Goal: Find specific page/section: Find specific page/section

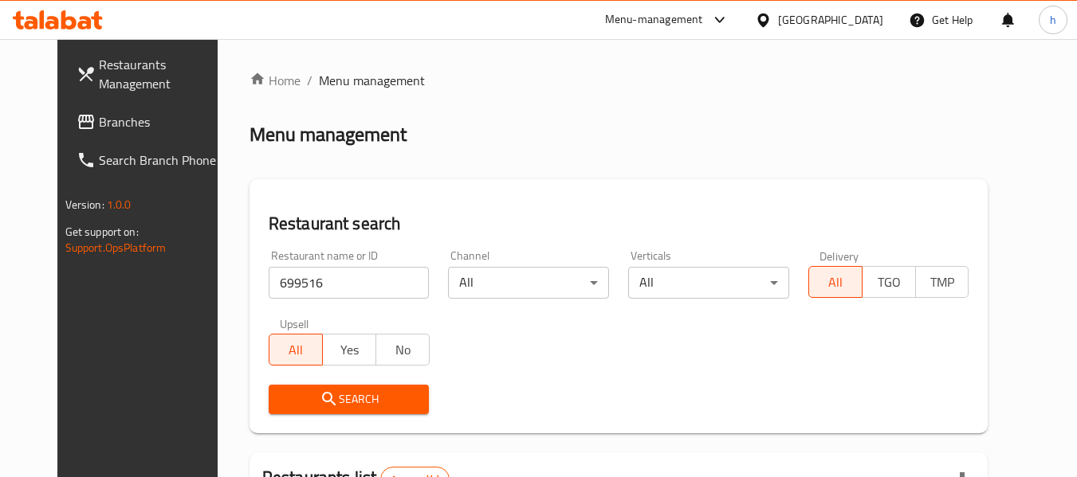
scroll to position [214, 0]
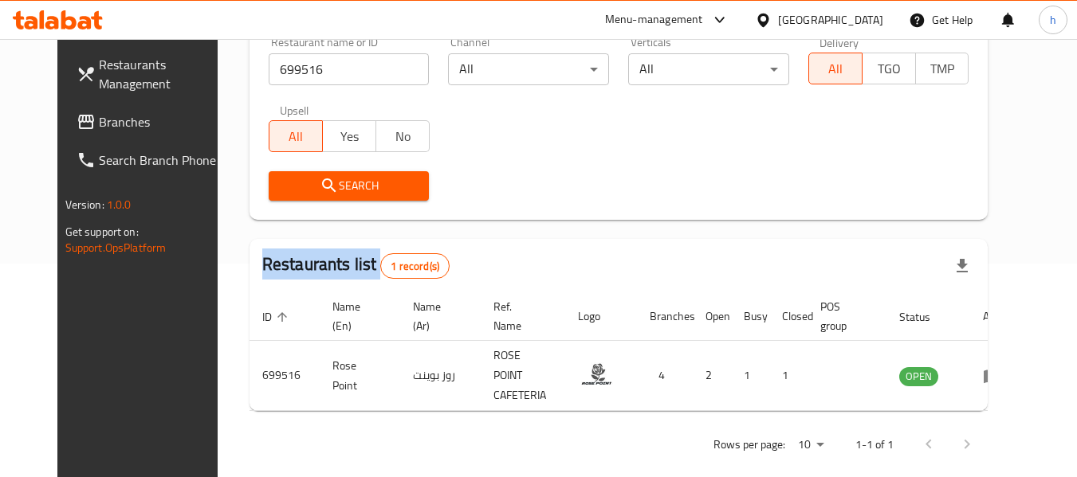
click at [99, 122] on span "Branches" at bounding box center [162, 121] width 126 height 19
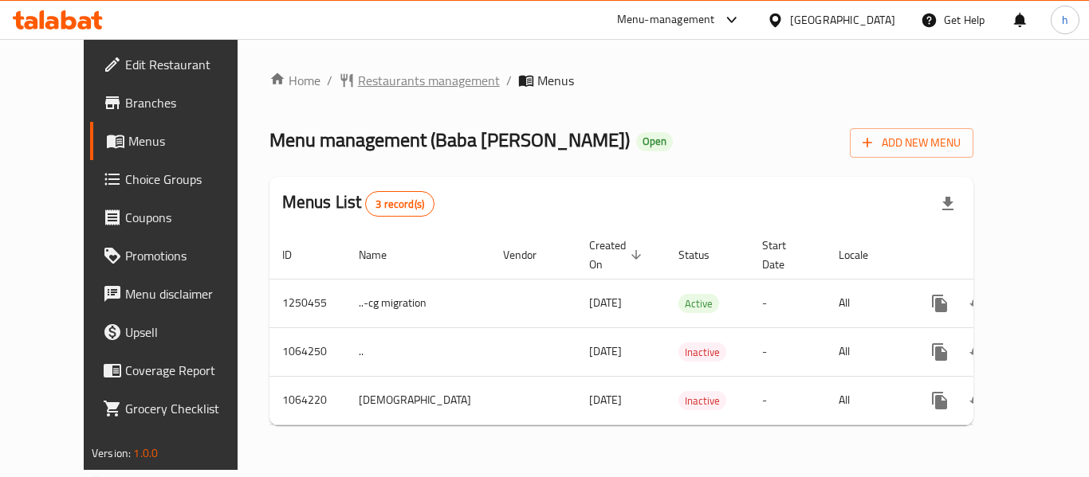
click at [358, 83] on span "Restaurants management" at bounding box center [429, 80] width 142 height 19
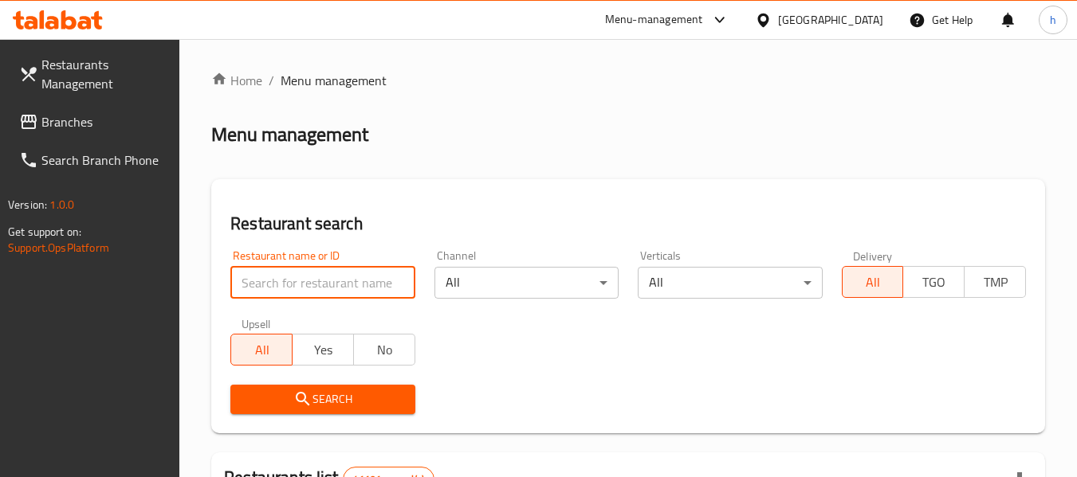
click at [297, 281] on input "search" at bounding box center [322, 283] width 184 height 32
paste input "663244"
type input "663244"
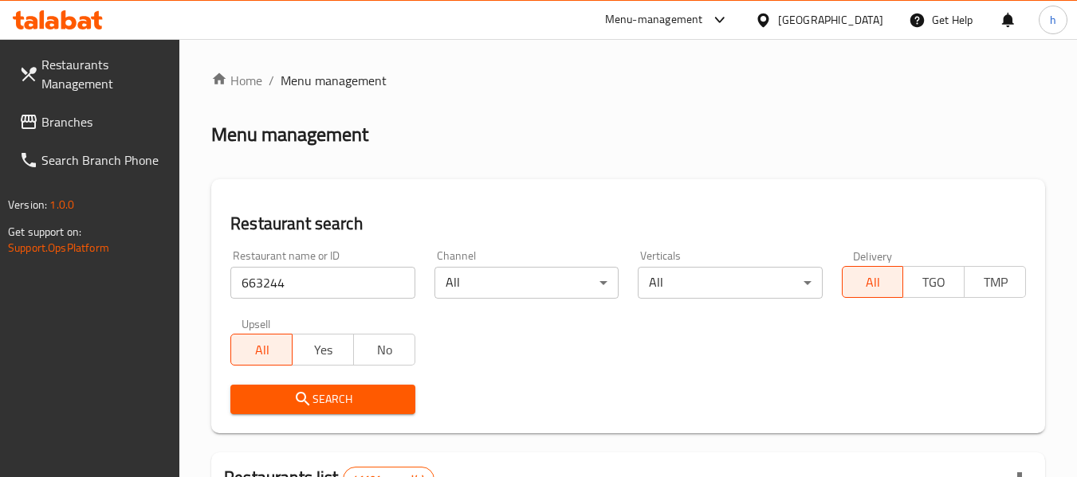
click at [312, 397] on span "Search" at bounding box center [322, 400] width 159 height 20
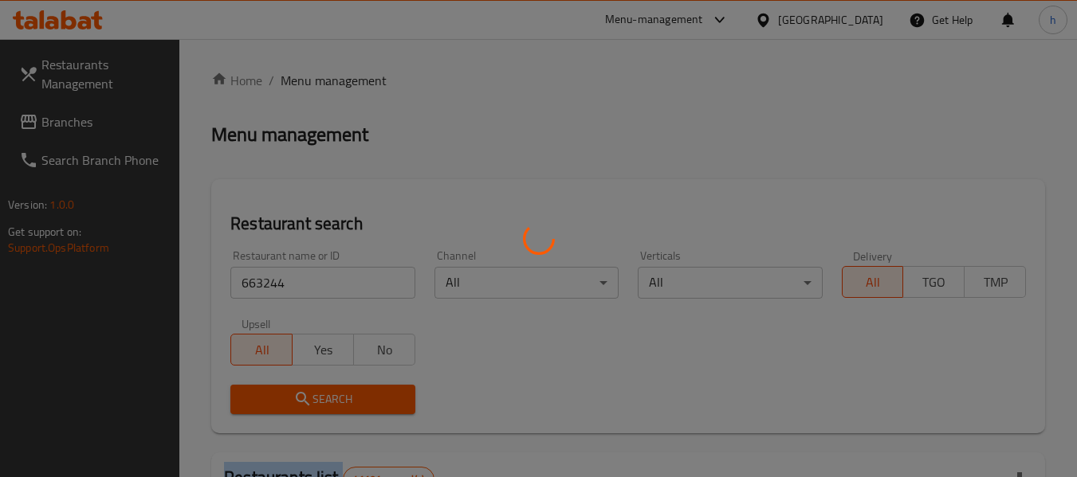
click at [312, 397] on div at bounding box center [538, 238] width 1077 height 477
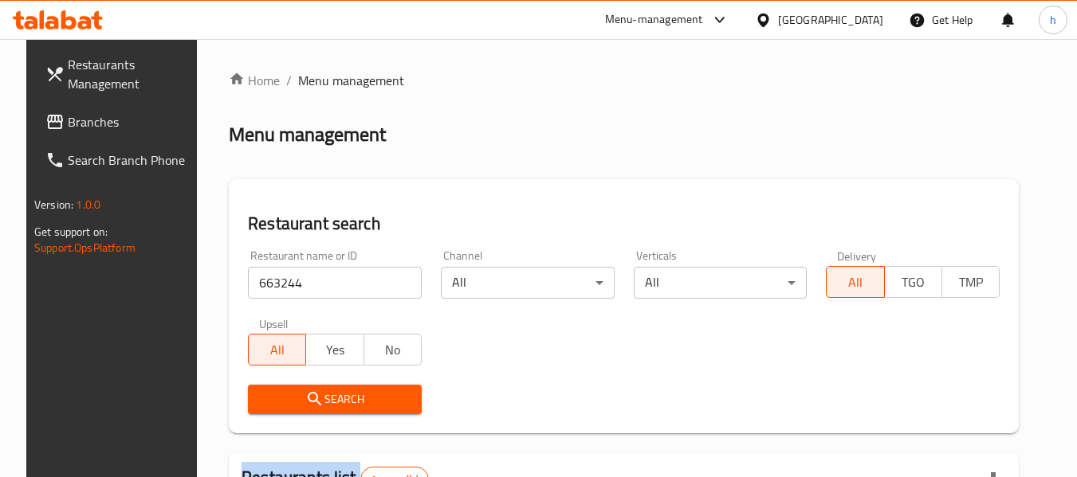
scroll to position [214, 0]
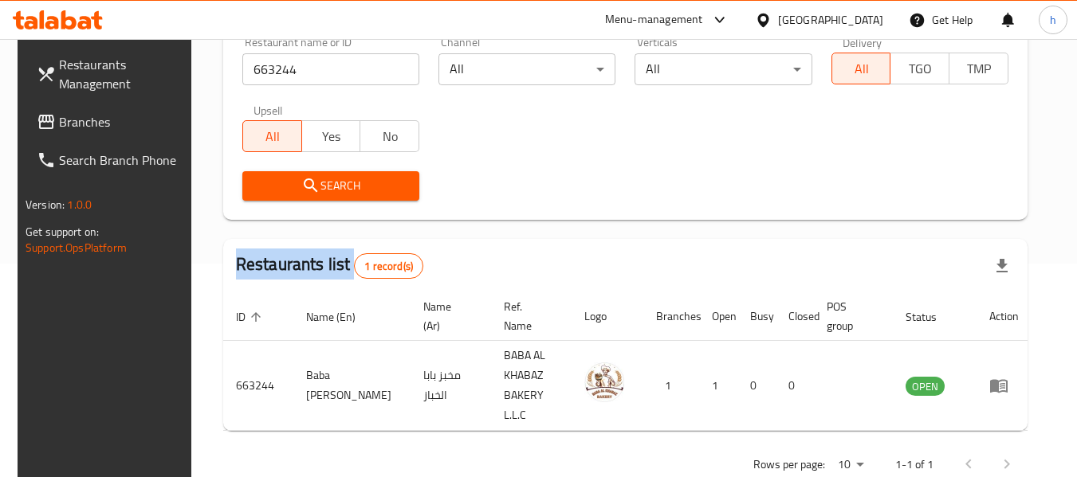
click at [68, 127] on span "Branches" at bounding box center [122, 121] width 126 height 19
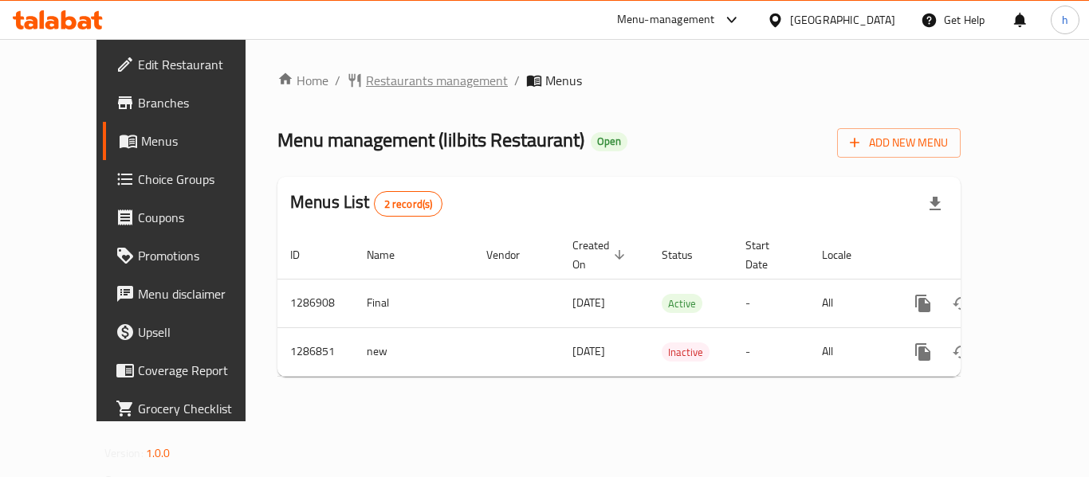
click at [384, 89] on span "Restaurants management" at bounding box center [437, 80] width 142 height 19
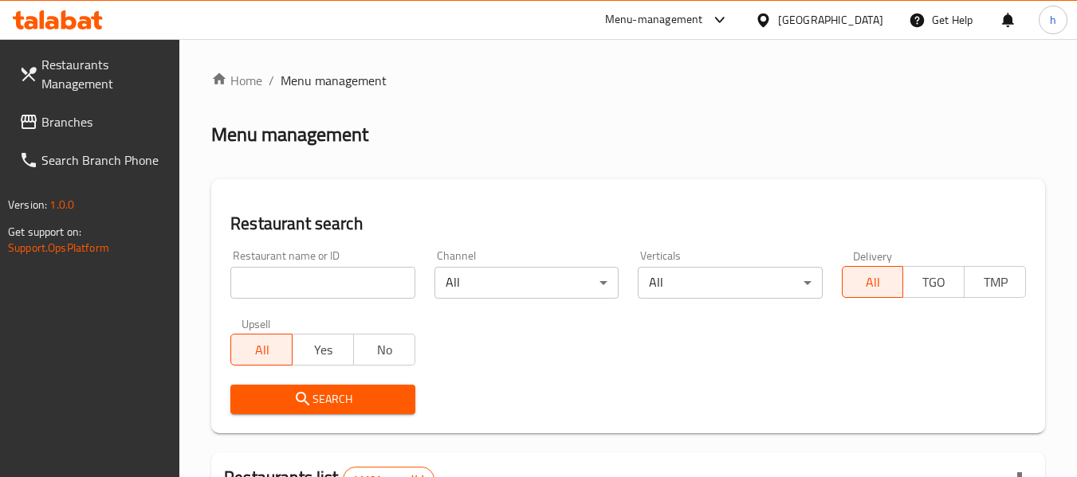
click at [316, 293] on div at bounding box center [538, 238] width 1077 height 477
click at [316, 293] on input "search" at bounding box center [322, 283] width 184 height 32
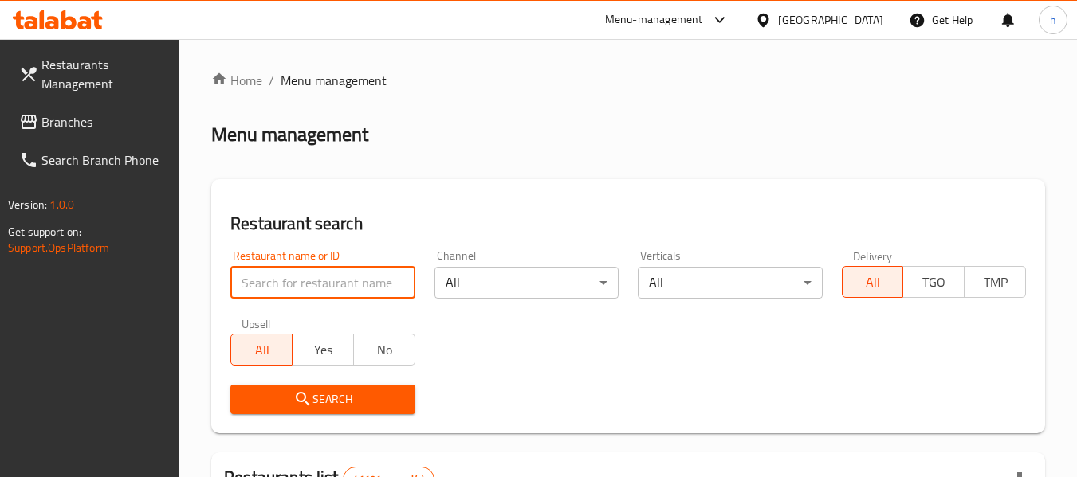
click at [316, 293] on input "search" at bounding box center [322, 283] width 184 height 32
paste input "696508"
type input "696508"
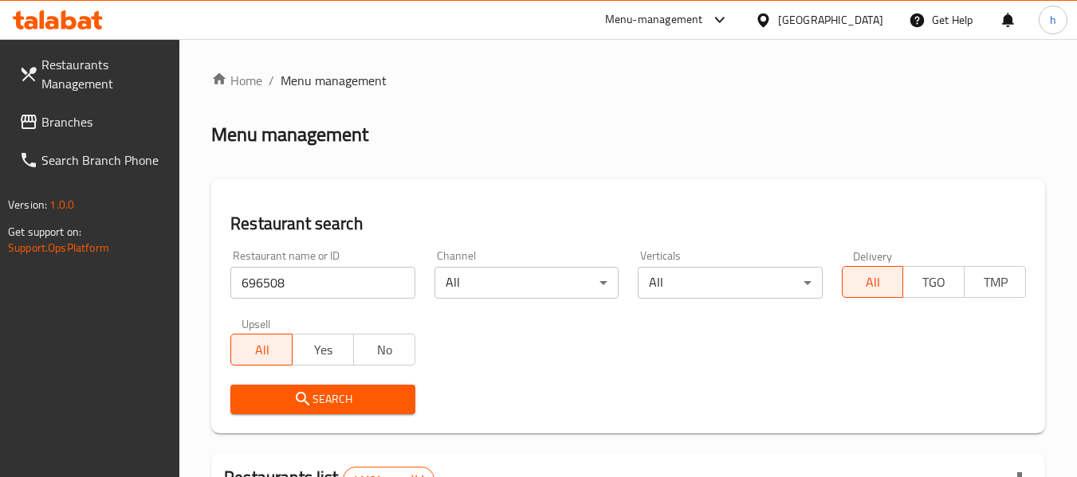
click at [323, 390] on span "Search" at bounding box center [322, 400] width 159 height 20
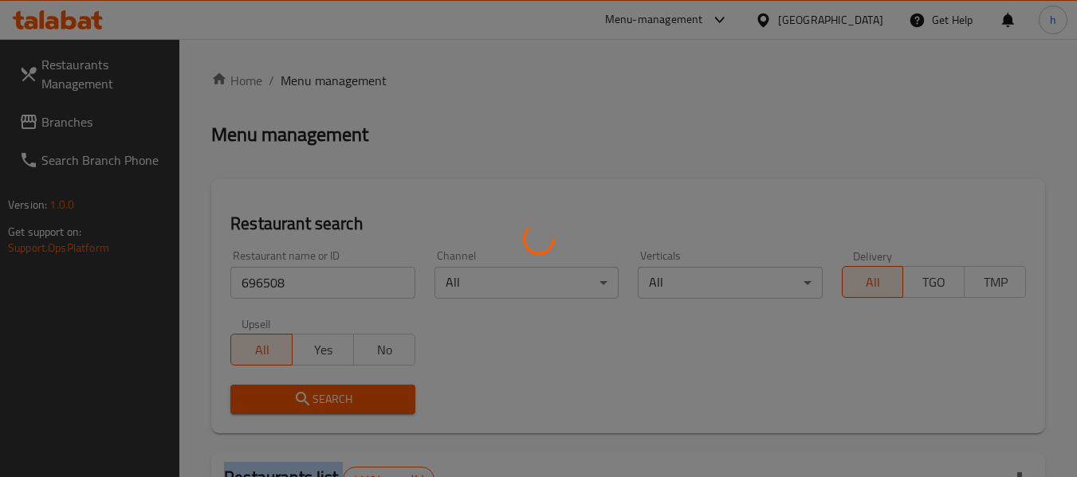
click at [323, 390] on div at bounding box center [538, 238] width 1077 height 477
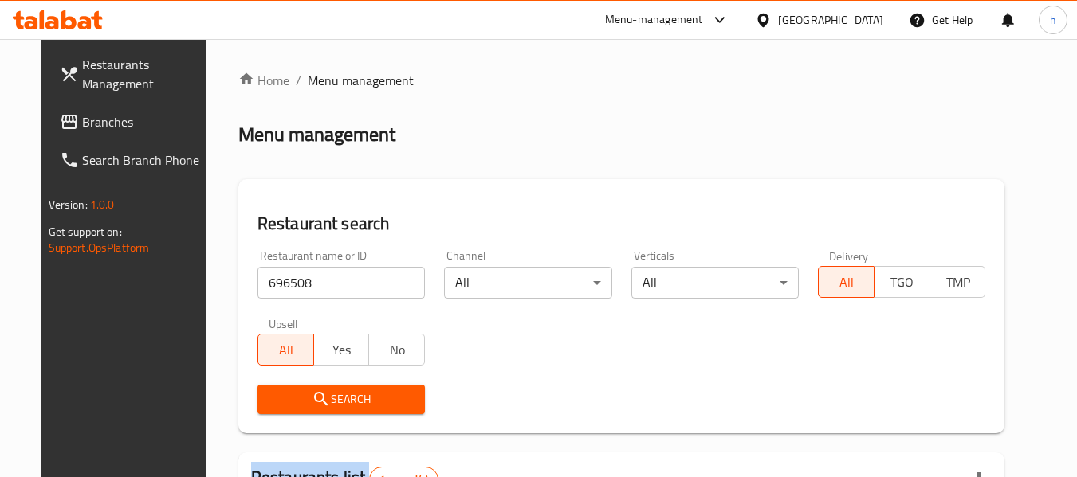
click at [82, 129] on span "Branches" at bounding box center [145, 121] width 126 height 19
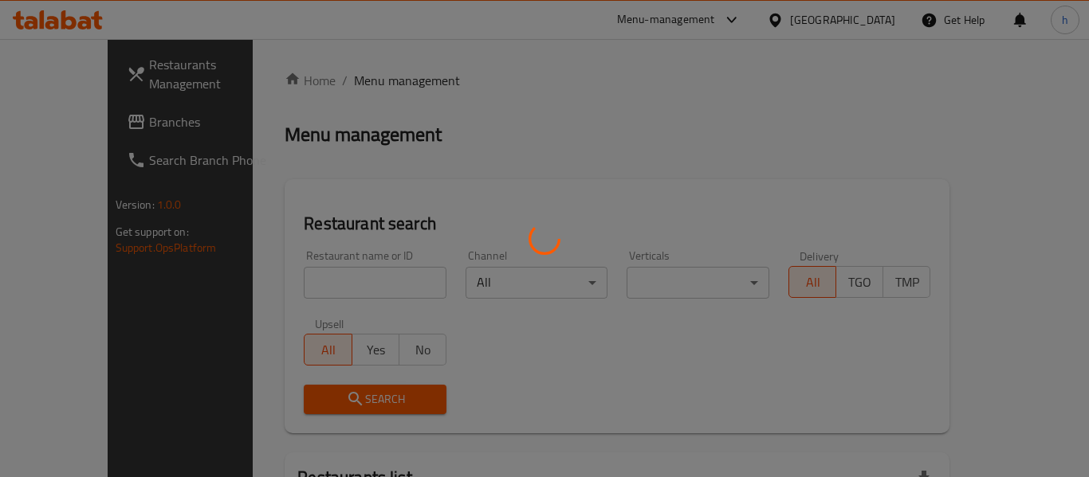
click at [395, 84] on div at bounding box center [544, 238] width 1089 height 477
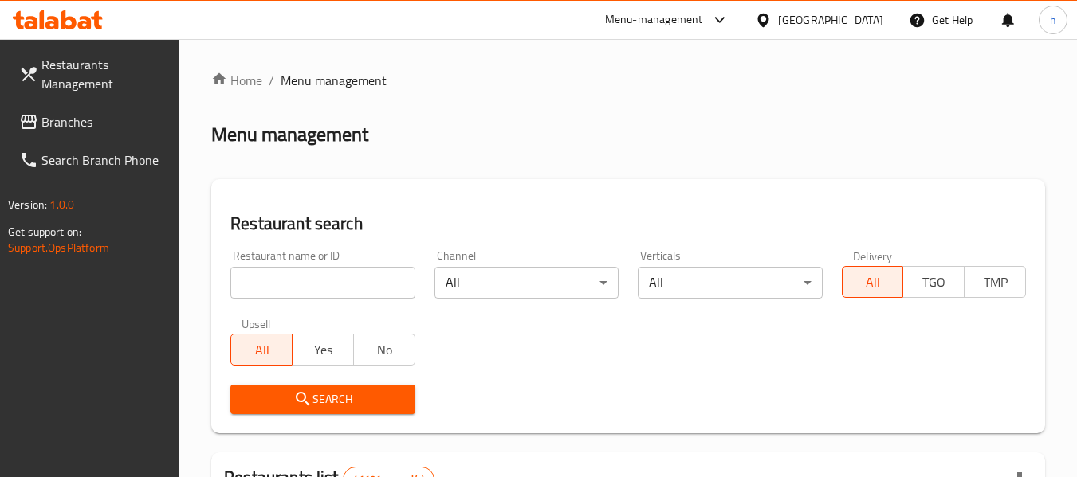
click at [278, 300] on div "Restaurant name or ID Restaurant name or ID" at bounding box center [322, 275] width 203 height 68
click at [279, 296] on input "search" at bounding box center [322, 283] width 184 height 32
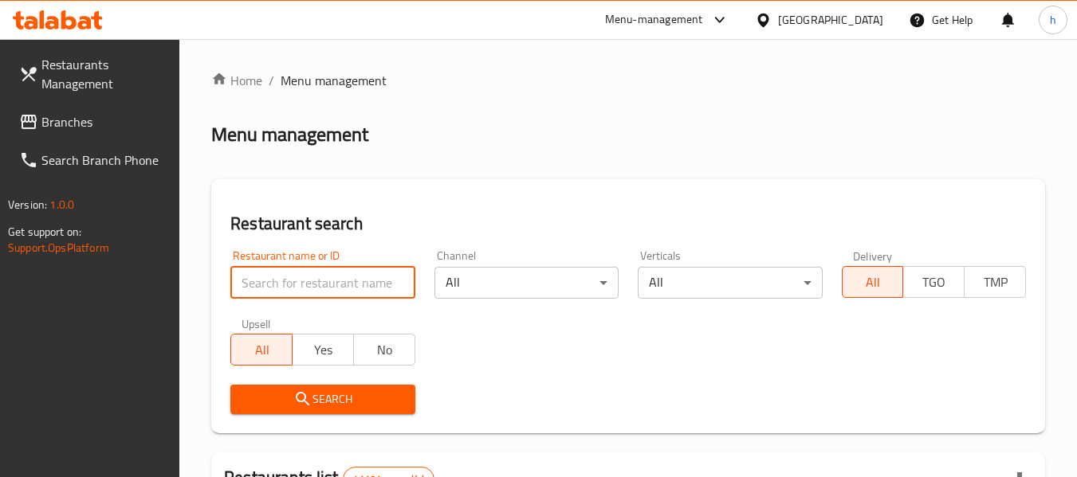
click at [279, 296] on input "search" at bounding box center [322, 283] width 184 height 32
paste input "700594"
type input "700594"
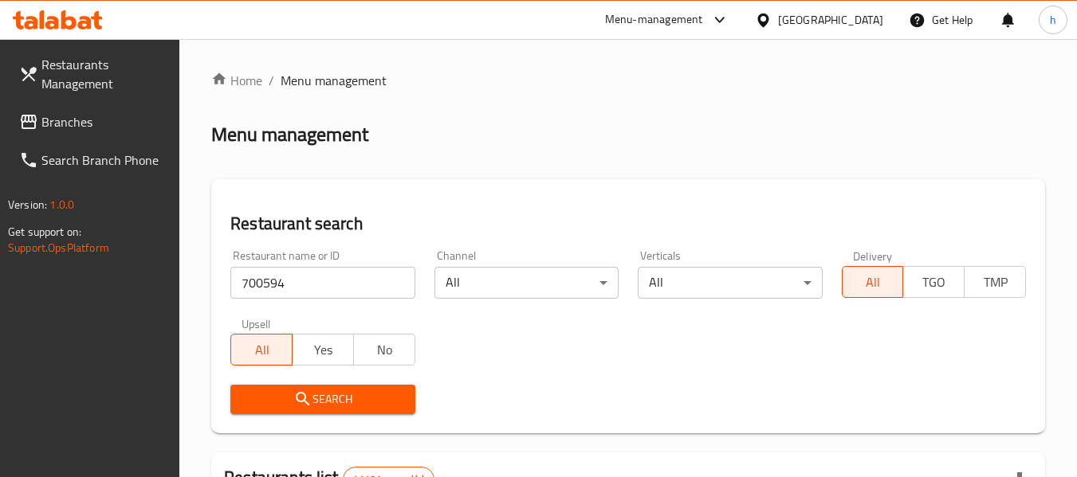
click at [316, 405] on span "Search" at bounding box center [322, 400] width 159 height 20
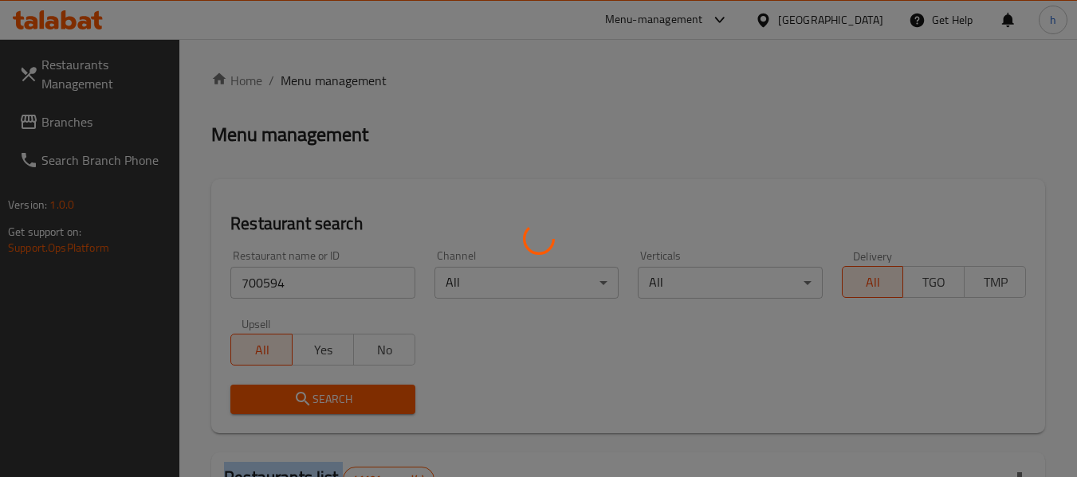
click at [316, 405] on div at bounding box center [538, 238] width 1077 height 477
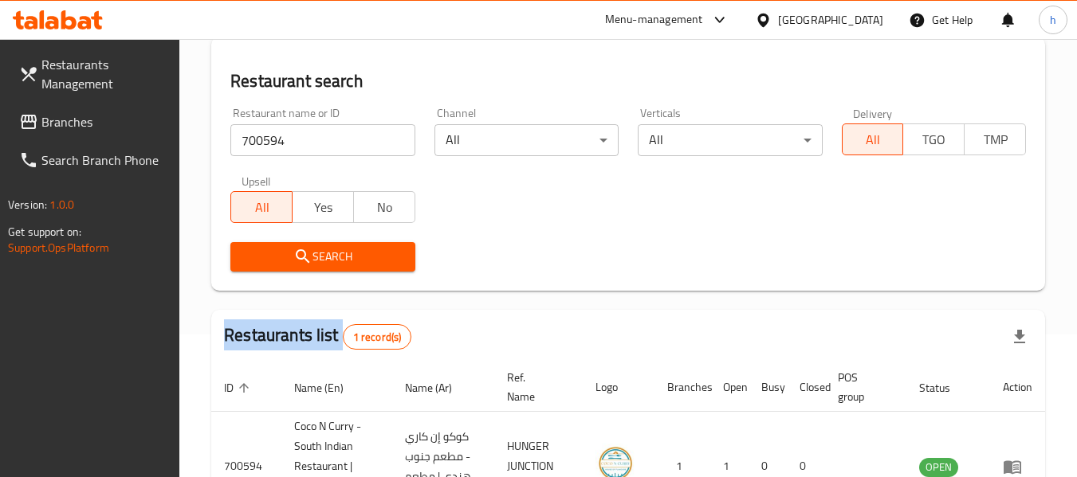
scroll to position [253, 0]
